Goal: Find specific page/section: Find specific page/section

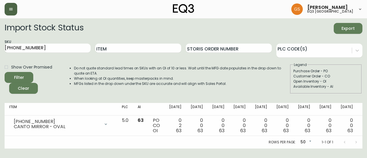
click at [15, 10] on button "button" at bounding box center [11, 9] width 13 height 13
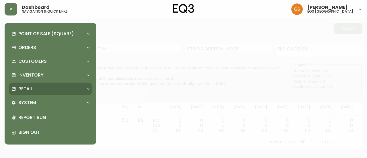
click at [44, 86] on div "Retail" at bounding box center [47, 89] width 72 height 6
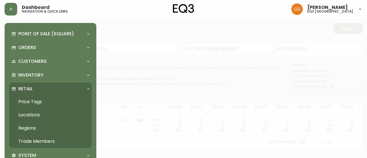
click at [44, 86] on div "Retail" at bounding box center [47, 89] width 72 height 6
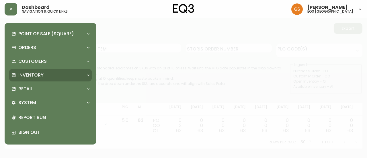
click at [42, 73] on p "Inventory" at bounding box center [30, 75] width 25 height 6
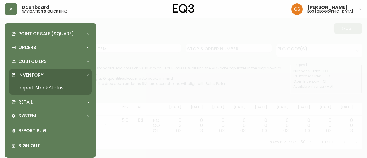
click at [42, 73] on p "Inventory" at bounding box center [30, 75] width 25 height 6
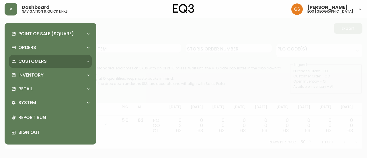
click at [50, 56] on div "Customers" at bounding box center [50, 61] width 82 height 13
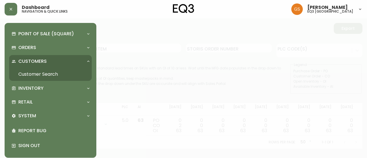
click at [50, 56] on div "Customers" at bounding box center [50, 61] width 82 height 13
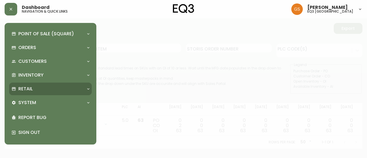
click at [48, 89] on div "Retail" at bounding box center [47, 89] width 72 height 6
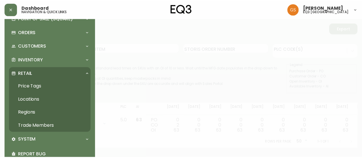
scroll to position [29, 0]
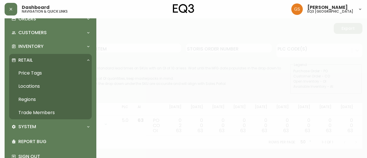
click at [48, 111] on link "Trade Members" at bounding box center [50, 112] width 82 height 13
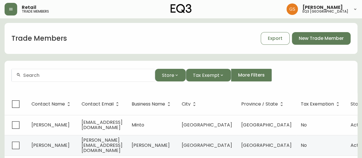
click at [66, 75] on input "text" at bounding box center [86, 74] width 127 height 5
type input "k"
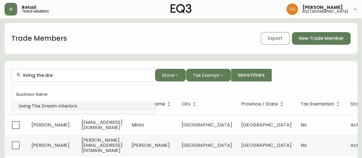
click at [73, 105] on span "am Interiors" at bounding box center [63, 106] width 27 height 7
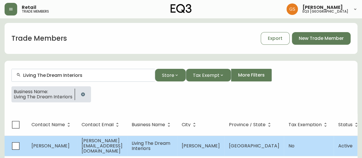
type input "Living The Dream Interiors"
click at [123, 145] on span "[PERSON_NAME][EMAIL_ADDRESS][DOMAIN_NAME]" at bounding box center [102, 145] width 41 height 17
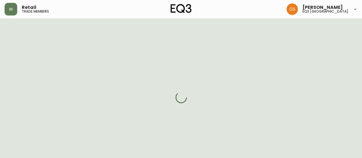
select select "ON"
select select "CA"
select select "CA_EN"
select select "Other"
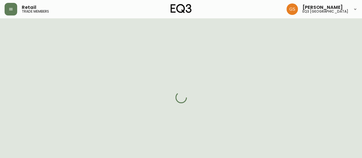
select select "false"
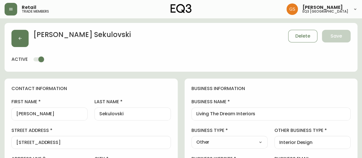
type input "EQ3 [GEOGRAPHIC_DATA]"
select select "cjw10z96q005b6gs00r6w7pwt"
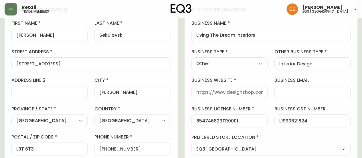
scroll to position [86, 0]
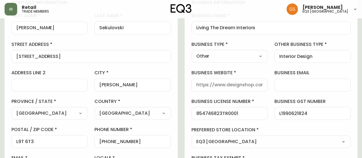
click at [163, 37] on div "first name [PERSON_NAME] last name [PERSON_NAME][GEOGRAPHIC_DATA] address [STRE…" at bounding box center [91, 95] width 160 height 164
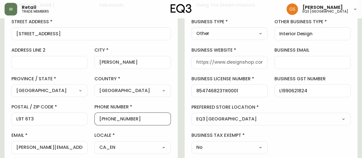
scroll to position [0, 0]
drag, startPoint x: 131, startPoint y: 117, endPoint x: 104, endPoint y: 119, distance: 27.9
click at [104, 119] on input "[PHONE_NUMBER]" at bounding box center [132, 118] width 66 height 5
